Goal: Use online tool/utility: Utilize a website feature to perform a specific function

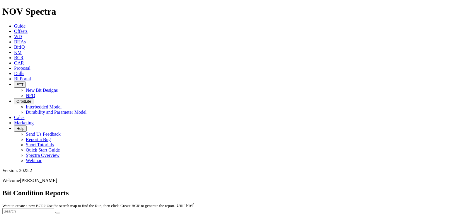
click at [25, 115] on span "Calcs" at bounding box center [19, 117] width 11 height 5
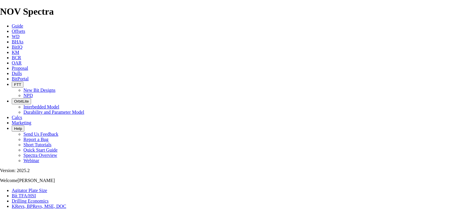
click at [36, 193] on link "Bit TFA/HSI" at bounding box center [24, 195] width 24 height 5
type input "8.5"
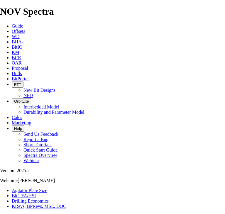
type input "420"
type input "1.60"
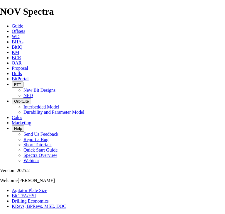
radio input "true"
radio input "false"
drag, startPoint x: 66, startPoint y: 155, endPoint x: 60, endPoint y: 155, distance: 5.9
type input "6"
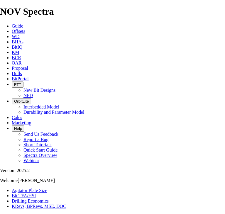
select select "number:18"
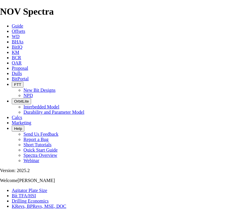
select select "number:18"
select select "number:13"
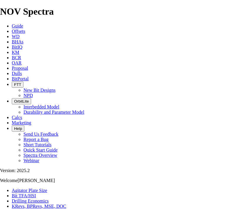
select select "number:13"
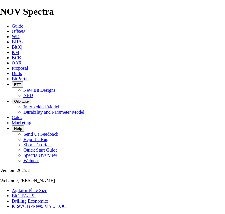
select select "number:13"
checkbox input "true"
type input "465"
